Goal: Task Accomplishment & Management: Manage account settings

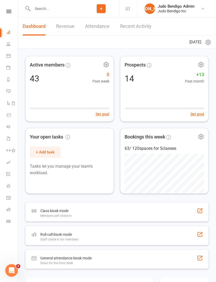
click at [7, 141] on icon at bounding box center [8, 139] width 4 height 4
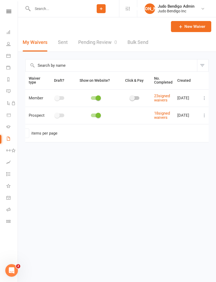
scroll to position [0, 31]
click at [203, 115] on icon at bounding box center [204, 115] width 5 height 5
click at [184, 146] on link "Copy external link to clipboard" at bounding box center [175, 146] width 62 height 11
click at [9, 44] on icon at bounding box center [8, 44] width 4 height 4
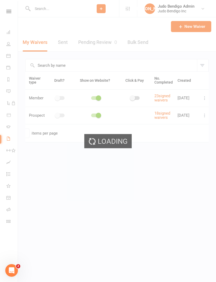
select select "100"
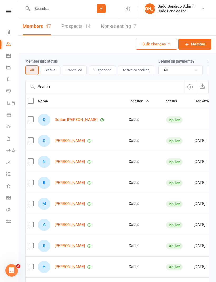
click at [192, 44] on span "Member" at bounding box center [198, 44] width 14 height 6
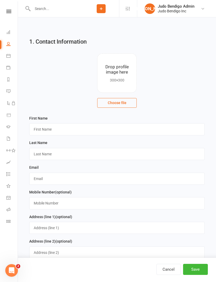
click at [8, 43] on icon at bounding box center [8, 44] width 4 height 4
select select "100"
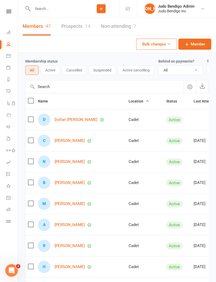
click at [8, 140] on icon at bounding box center [8, 139] width 4 height 4
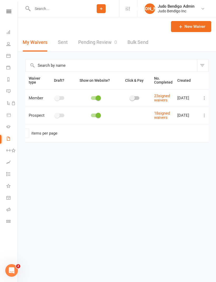
click at [205, 112] on button at bounding box center [204, 115] width 6 height 6
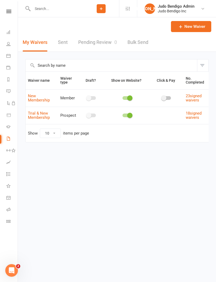
click at [40, 111] on link "Trial & New Membership" at bounding box center [39, 115] width 22 height 9
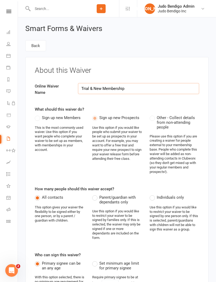
select select "applies_to_all_signees"
select select "copy_answers_for_all_signees"
select select "select"
click at [9, 138] on icon at bounding box center [8, 139] width 4 height 4
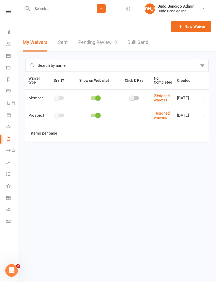
click at [205, 116] on icon at bounding box center [203, 115] width 5 height 5
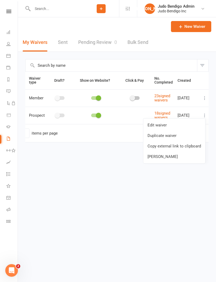
scroll to position [0, 31]
click at [173, 144] on link "Copy external link to clipboard" at bounding box center [174, 146] width 62 height 11
